Goal: Transaction & Acquisition: Purchase product/service

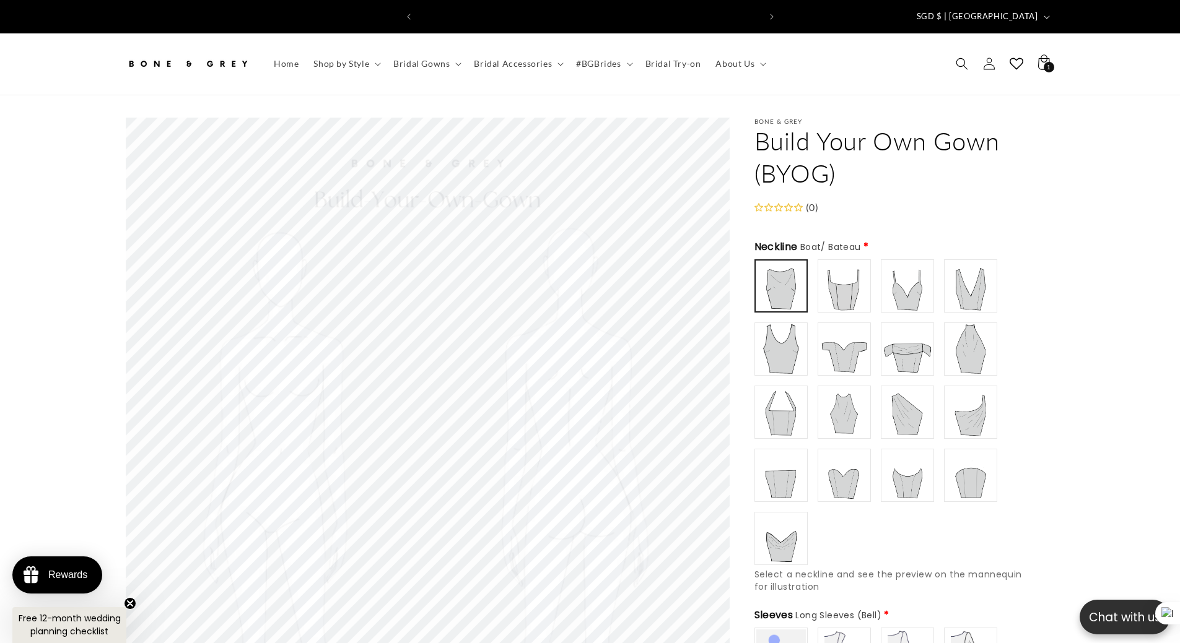
scroll to position [0, 341]
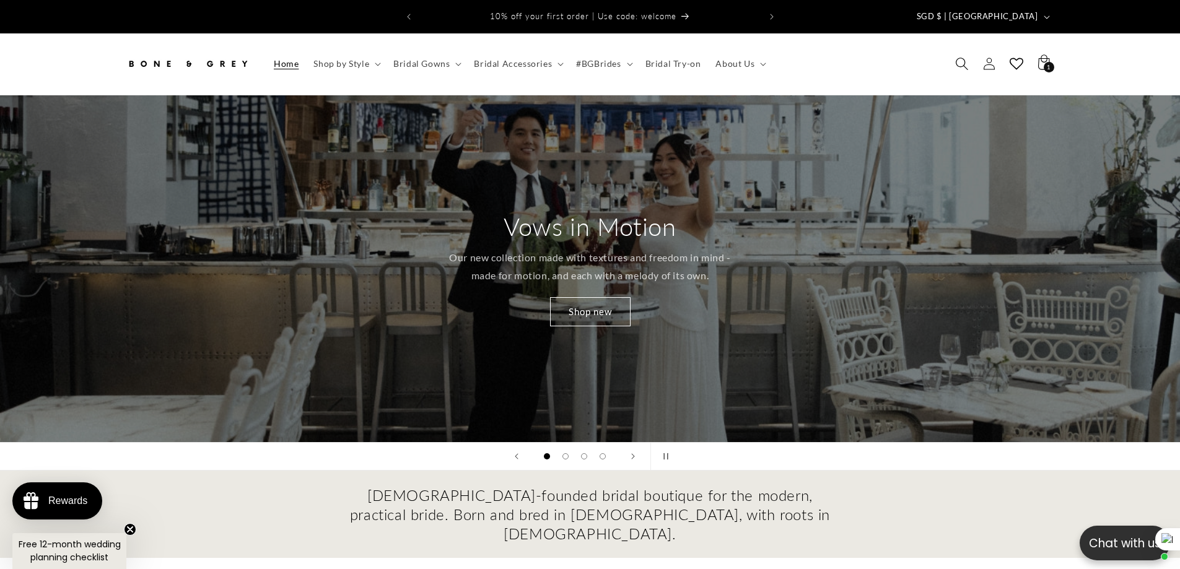
click at [956, 50] on span "Search" at bounding box center [961, 63] width 27 height 27
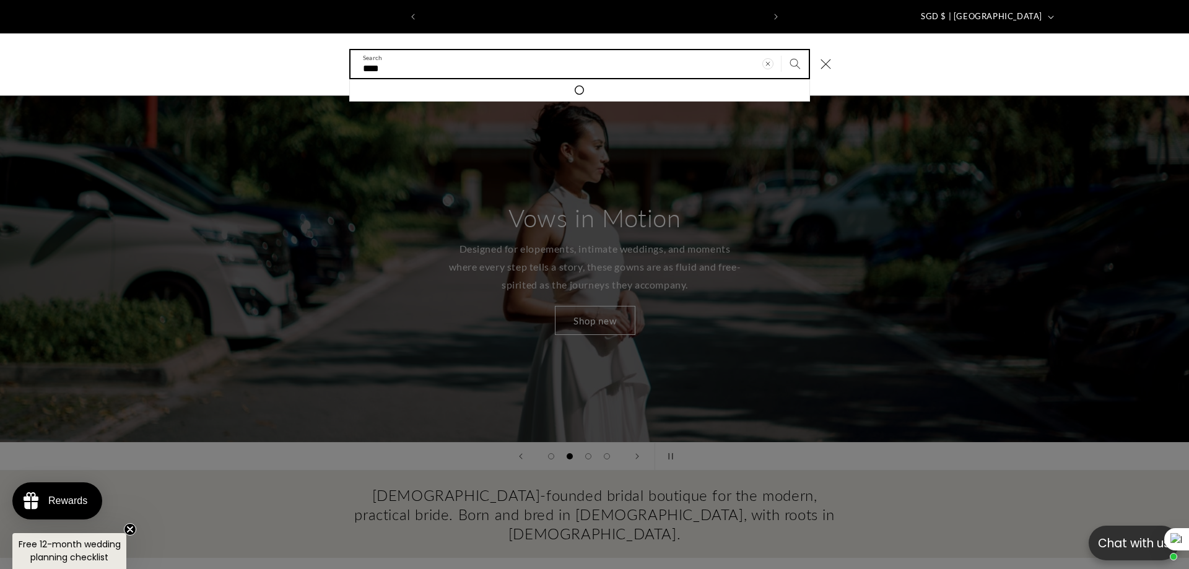
scroll to position [0, 341]
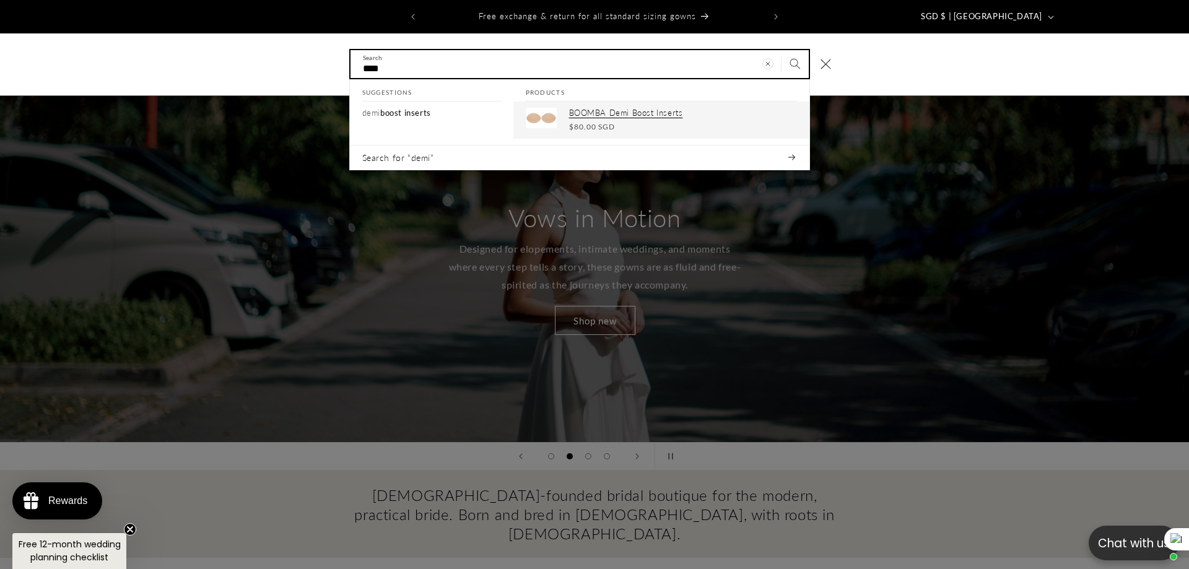
type input "****"
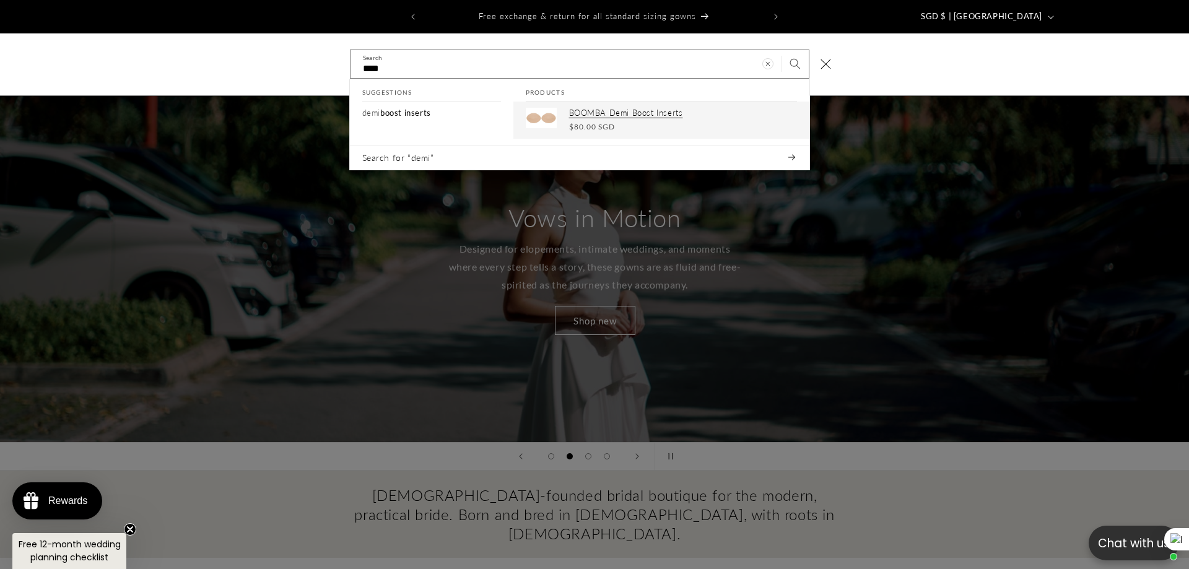
click at [596, 108] on p "BOOMBA Demi Boost Inserts" at bounding box center [683, 113] width 228 height 11
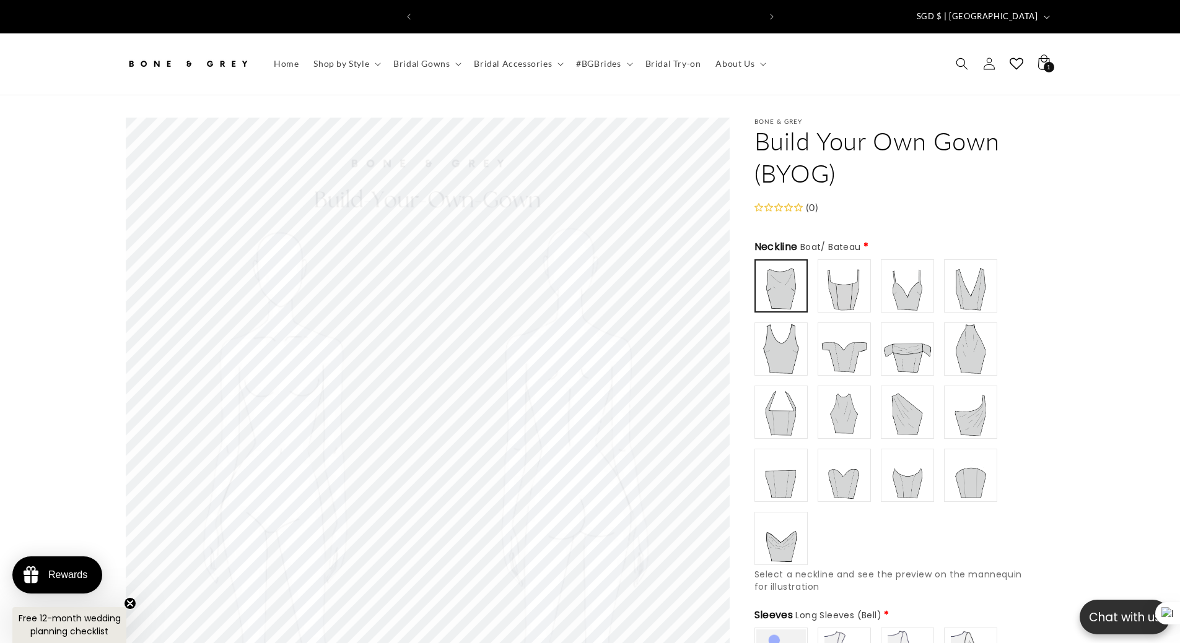
scroll to position [0, 681]
